Goal: Task Accomplishment & Management: Manage account settings

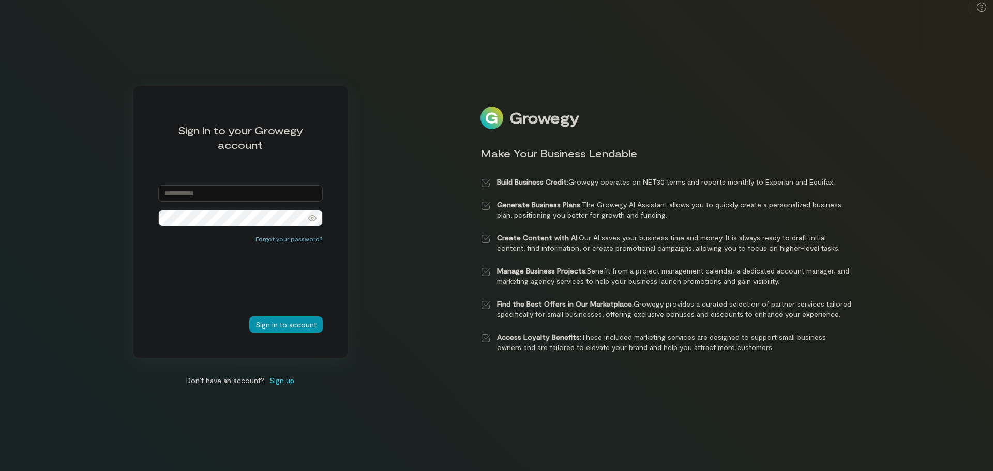
type input "**********"
click at [290, 325] on button "Sign in to account" at bounding box center [285, 325] width 73 height 17
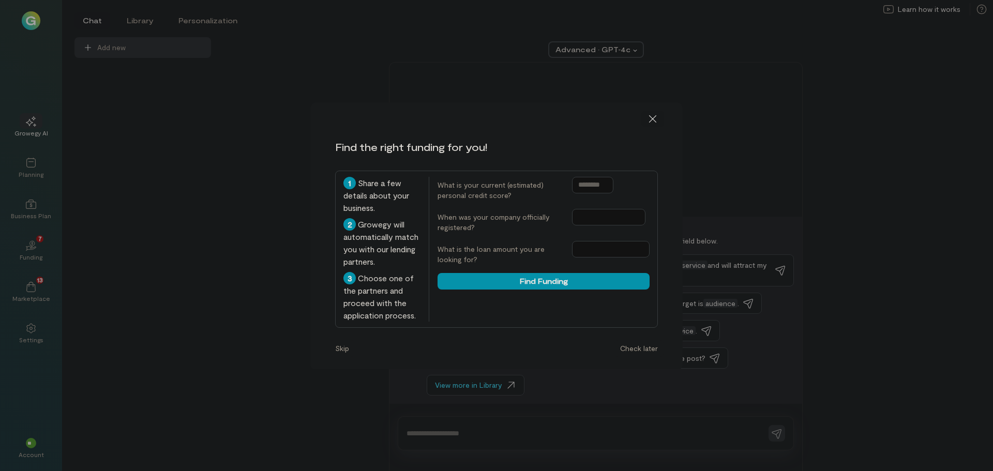
click at [655, 120] on icon at bounding box center [653, 119] width 10 height 10
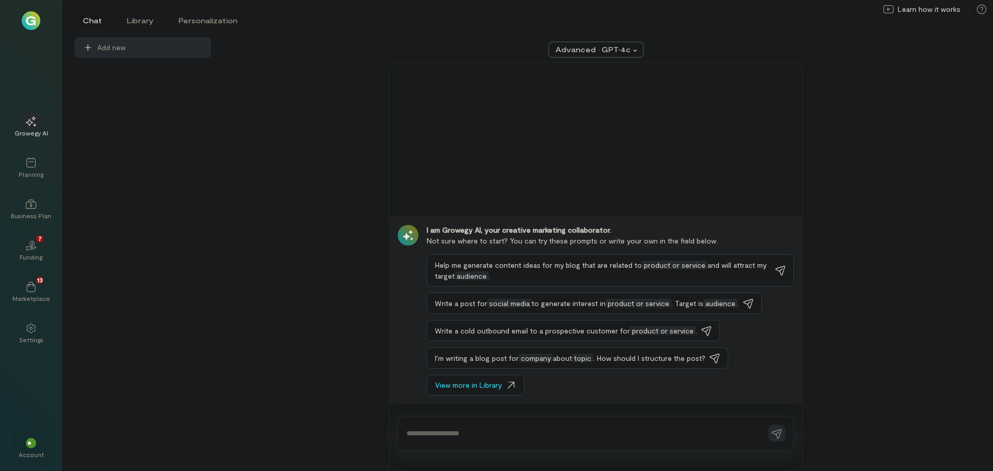
click at [37, 442] on div "**" at bounding box center [31, 443] width 23 height 16
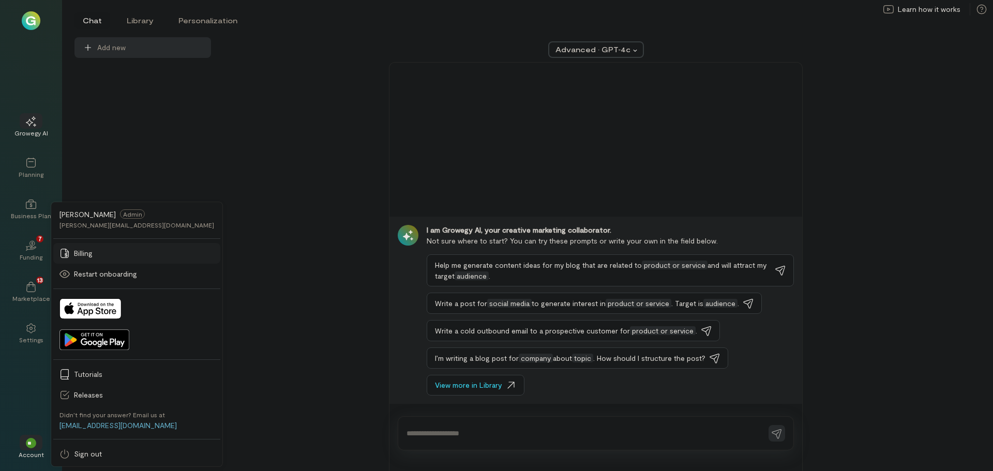
click at [82, 251] on span "Billing" at bounding box center [144, 253] width 140 height 10
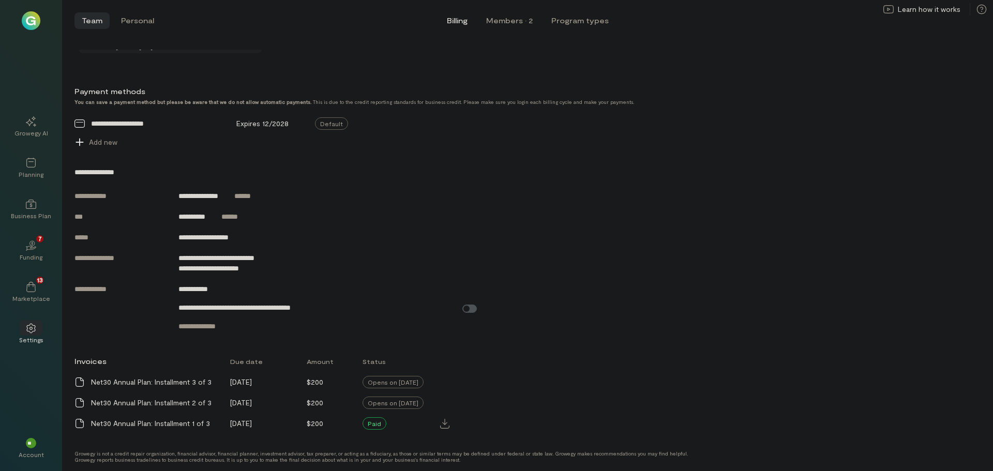
scroll to position [396, 0]
click at [33, 286] on icon at bounding box center [30, 287] width 9 height 10
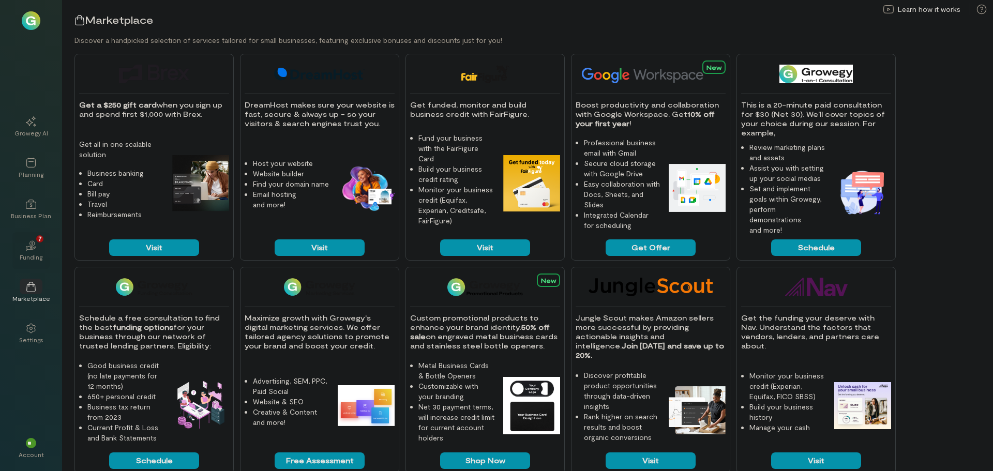
click at [36, 249] on icon "02" at bounding box center [31, 246] width 10 height 10
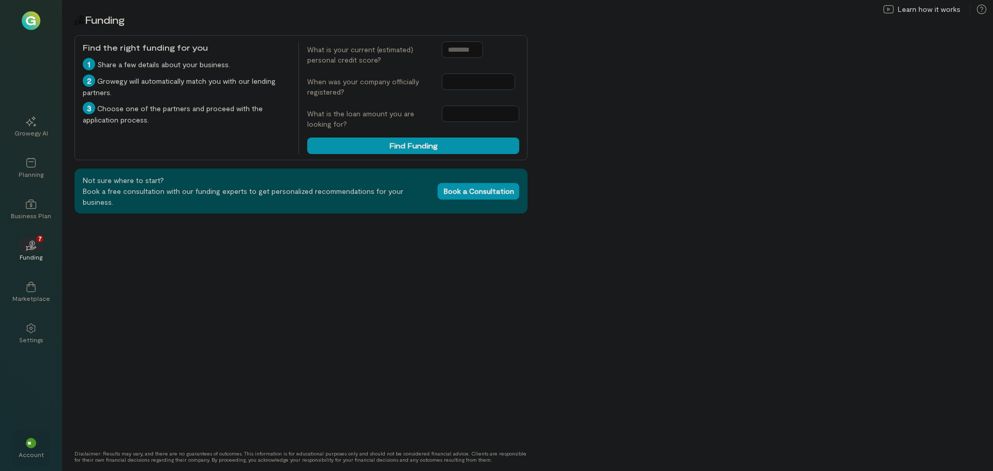
click at [31, 439] on div "**" at bounding box center [31, 443] width 10 height 10
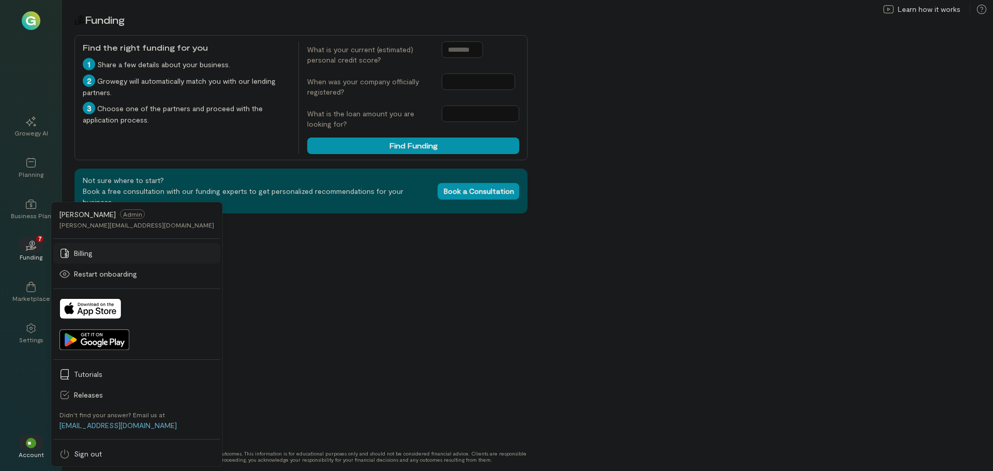
click at [91, 251] on span "Billing" at bounding box center [144, 253] width 140 height 10
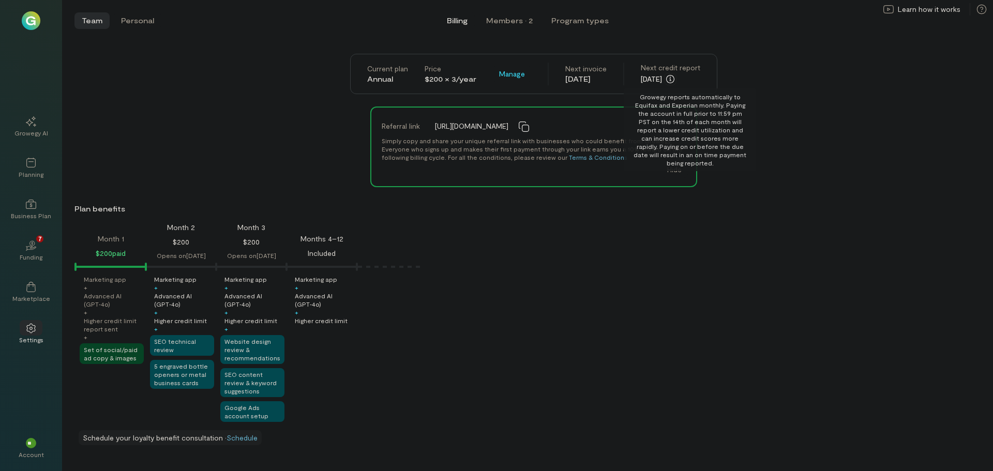
click at [675, 77] on icon "button" at bounding box center [670, 79] width 8 height 8
click at [286, 134] on div "Referral link https://growegy.com/small-business/net30-application/ref/3portfol…" at bounding box center [533, 147] width 919 height 81
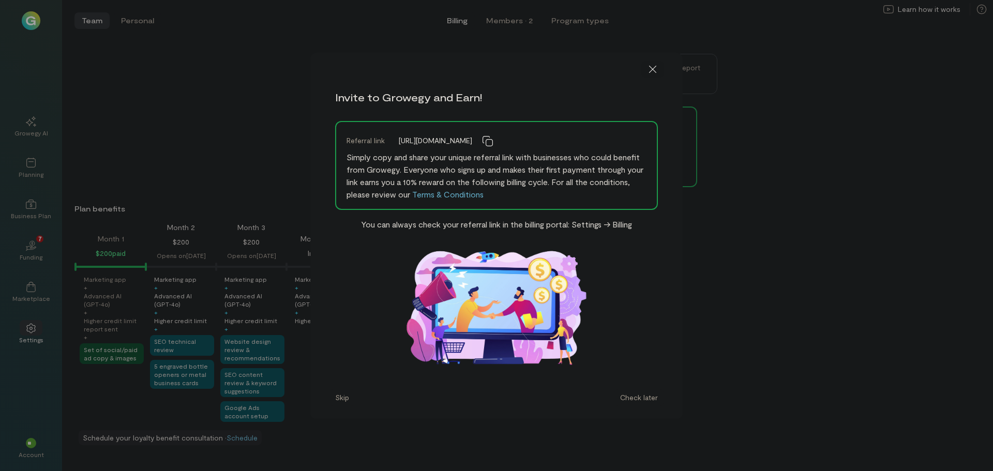
click at [651, 68] on icon at bounding box center [653, 69] width 10 height 10
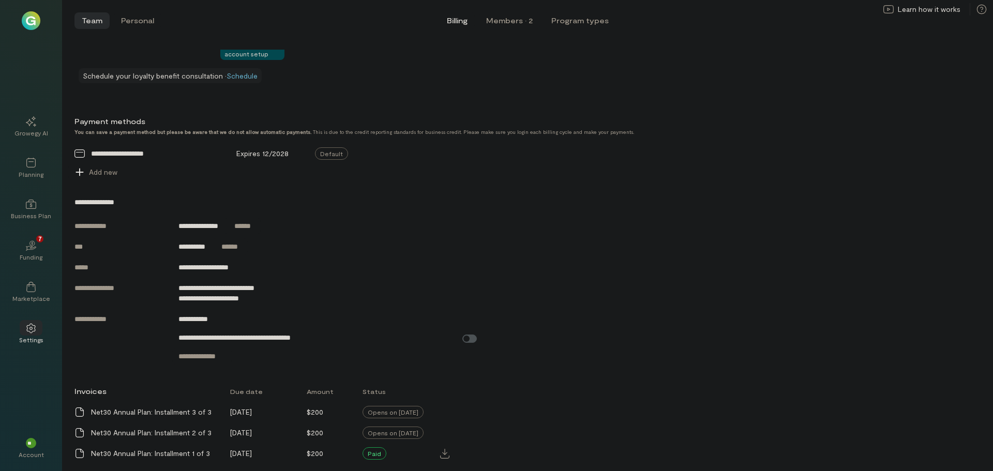
scroll to position [396, 0]
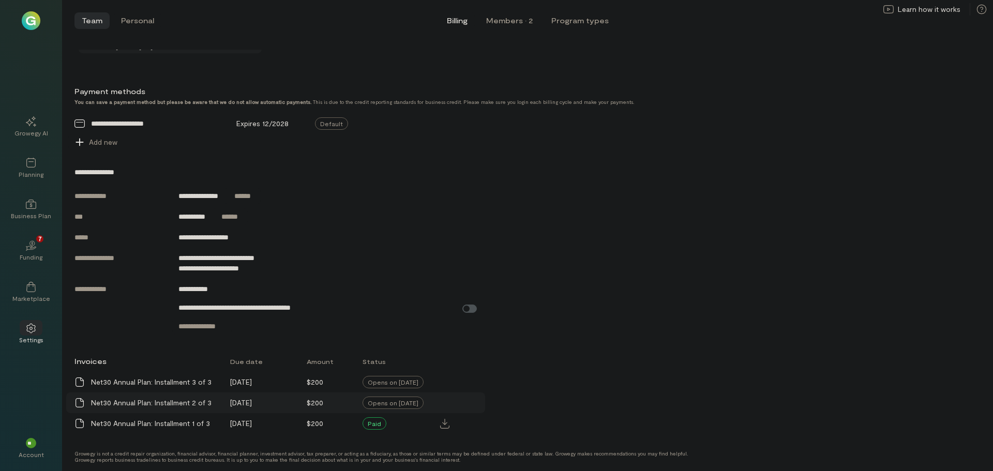
click at [410, 401] on div "Opens on [DATE]" at bounding box center [393, 403] width 61 height 12
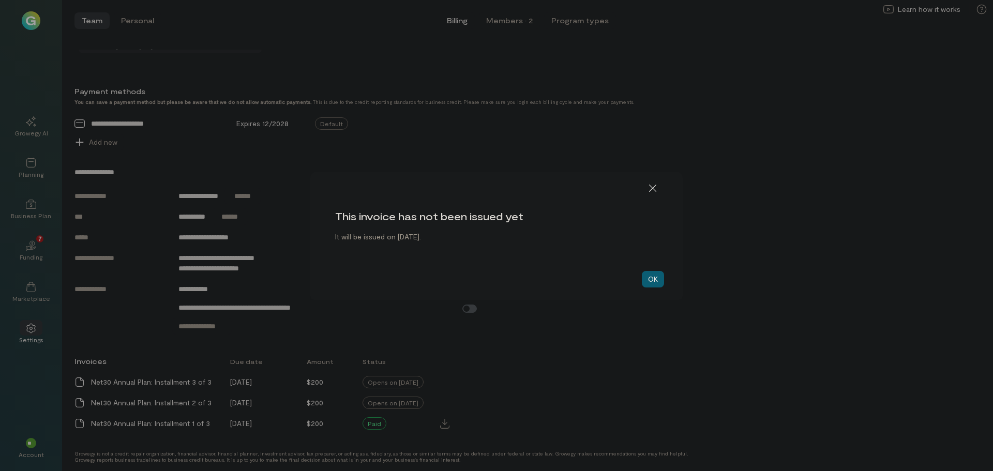
click at [660, 277] on button "OK" at bounding box center [653, 279] width 22 height 17
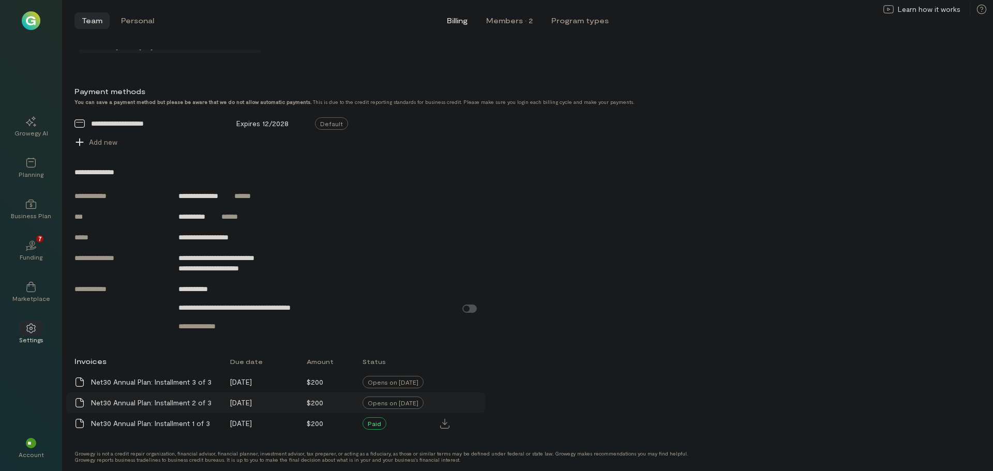
click at [394, 402] on div "Opens on [DATE]" at bounding box center [393, 403] width 61 height 12
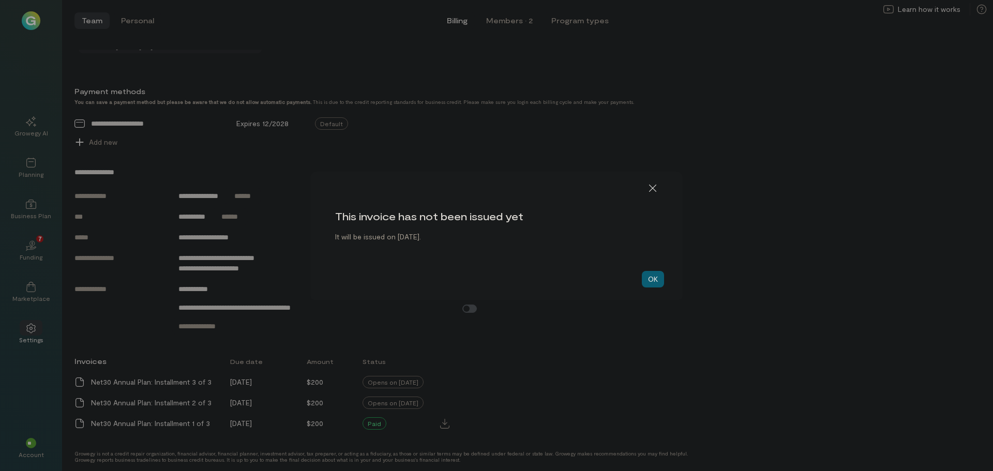
click at [655, 279] on button "OK" at bounding box center [653, 279] width 22 height 17
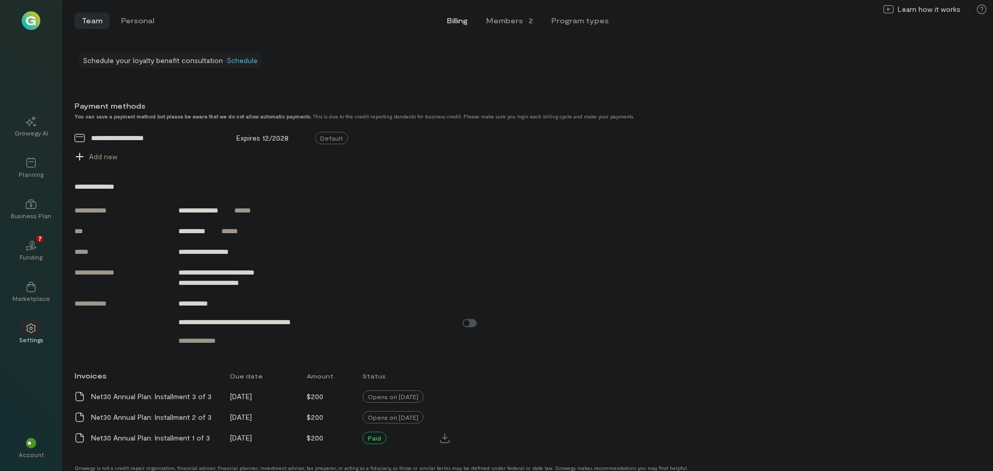
scroll to position [396, 0]
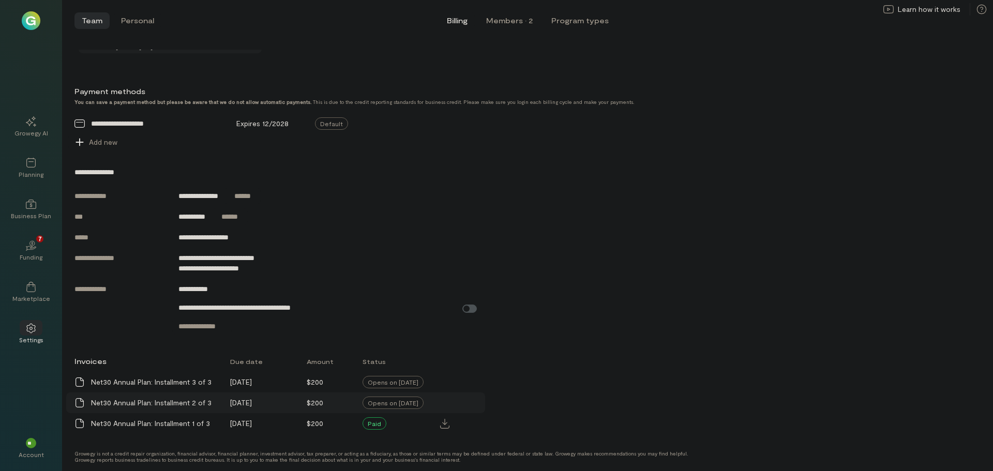
click at [190, 405] on div "Net30 Annual Plan: Installment 2 of 3" at bounding box center [154, 403] width 127 height 10
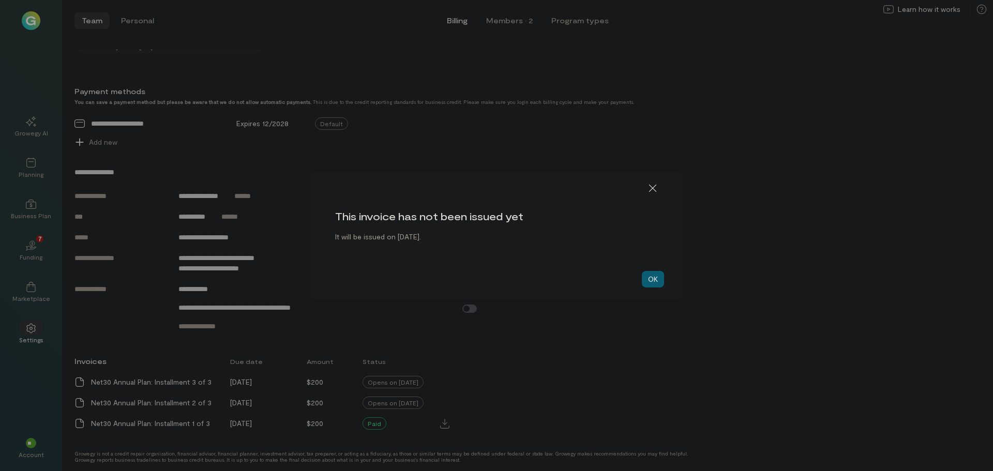
click at [650, 278] on button "OK" at bounding box center [653, 279] width 22 height 17
